Goal: Transaction & Acquisition: Download file/media

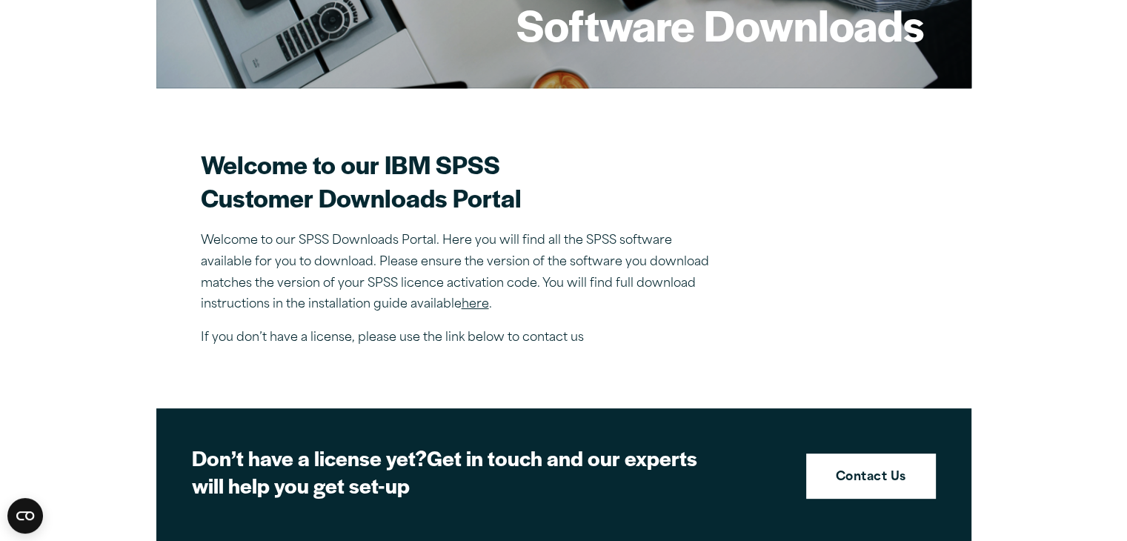
scroll to position [372, 0]
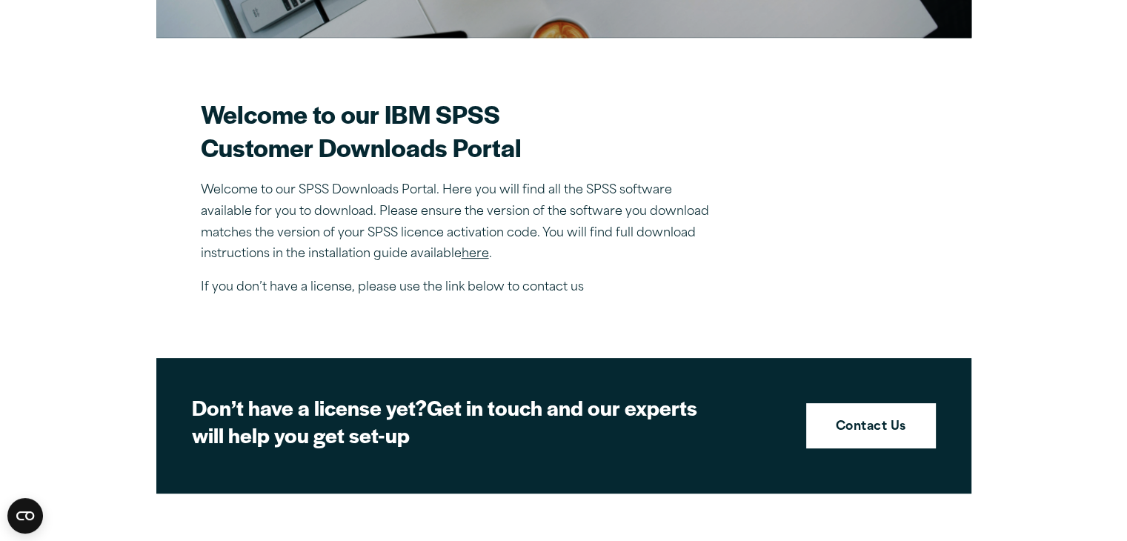
click at [483, 250] on link "here" at bounding box center [475, 254] width 27 height 12
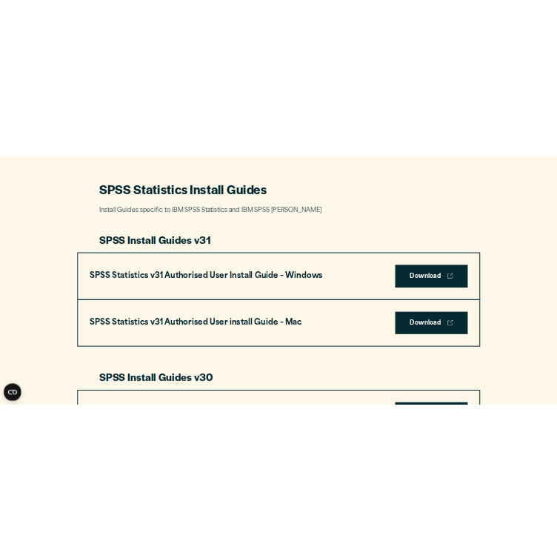
scroll to position [679, 0]
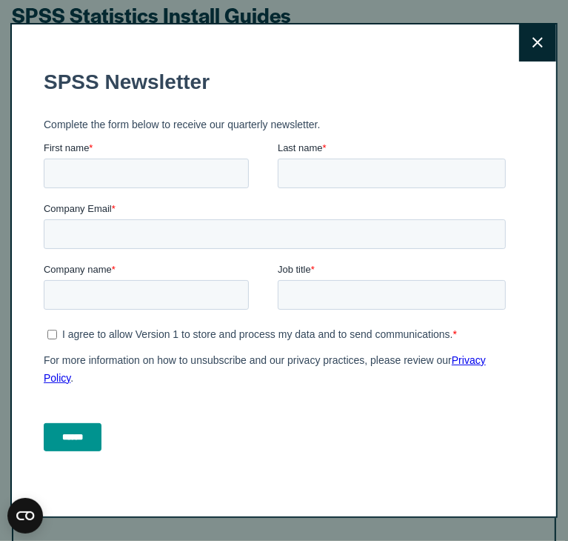
click at [533, 41] on icon at bounding box center [538, 42] width 10 height 10
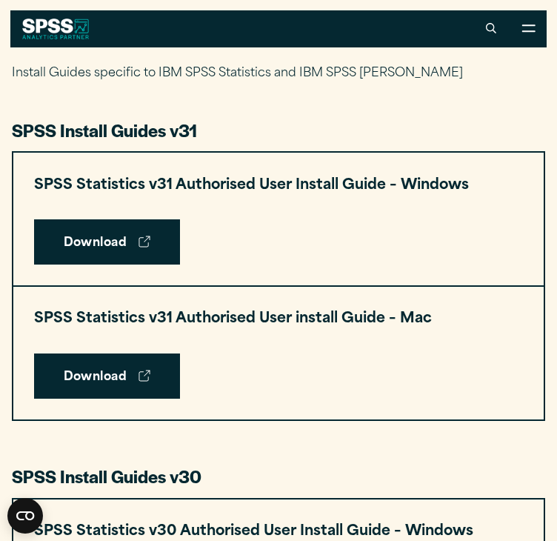
scroll to position [636, 0]
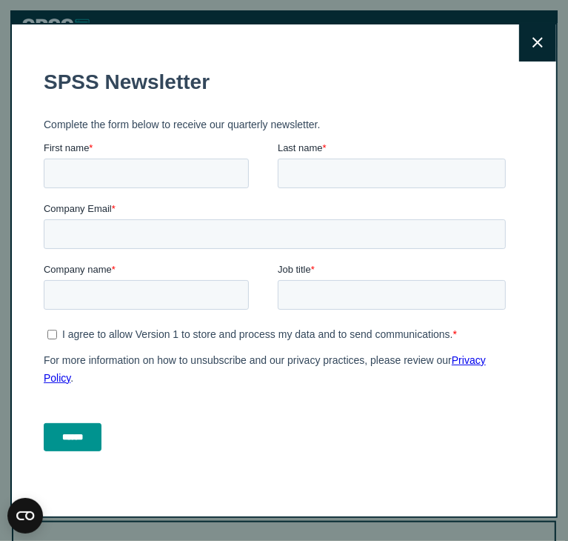
click at [539, 42] on button "Close" at bounding box center [537, 42] width 37 height 37
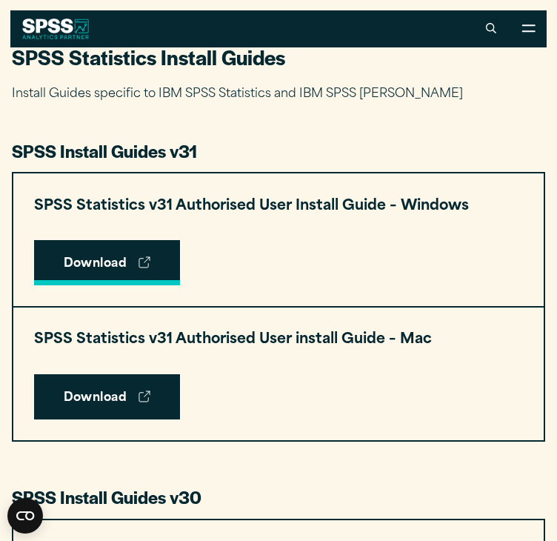
click at [110, 265] on link "Download" at bounding box center [107, 263] width 147 height 46
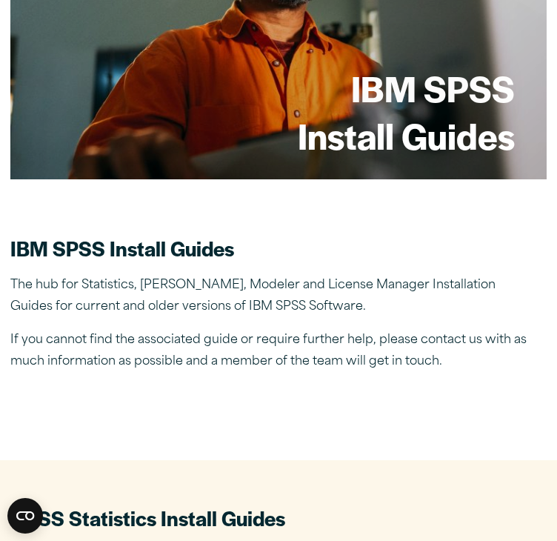
scroll to position [261, 0]
